Goal: Task Accomplishment & Management: Use online tool/utility

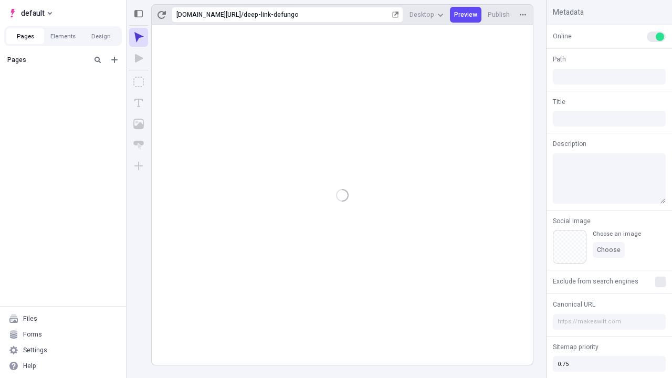
type input "/deep-link-defungo"
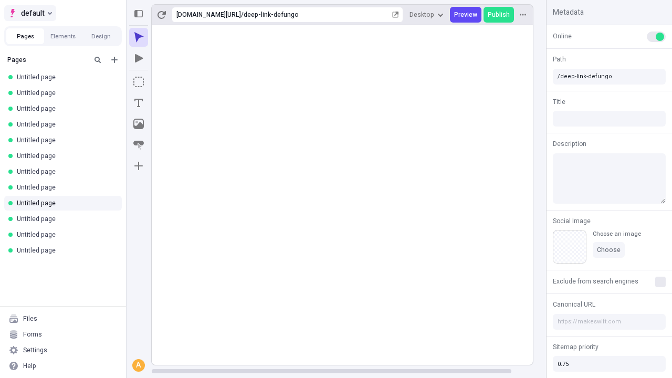
click at [29, 13] on span "default" at bounding box center [33, 13] width 24 height 13
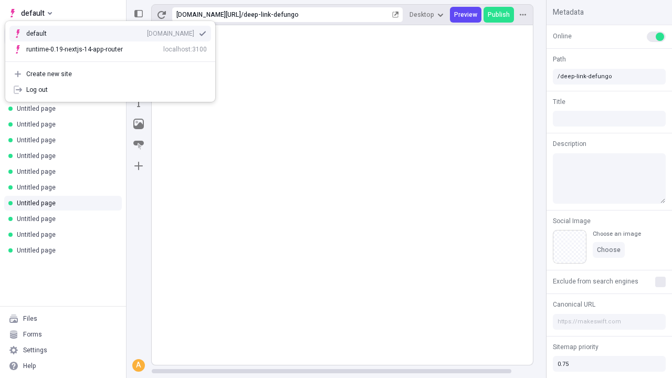
click at [147, 31] on div "[DOMAIN_NAME]" at bounding box center [170, 33] width 47 height 8
click at [114, 60] on icon "Add new" at bounding box center [114, 60] width 6 height 6
